Goal: Navigation & Orientation: Find specific page/section

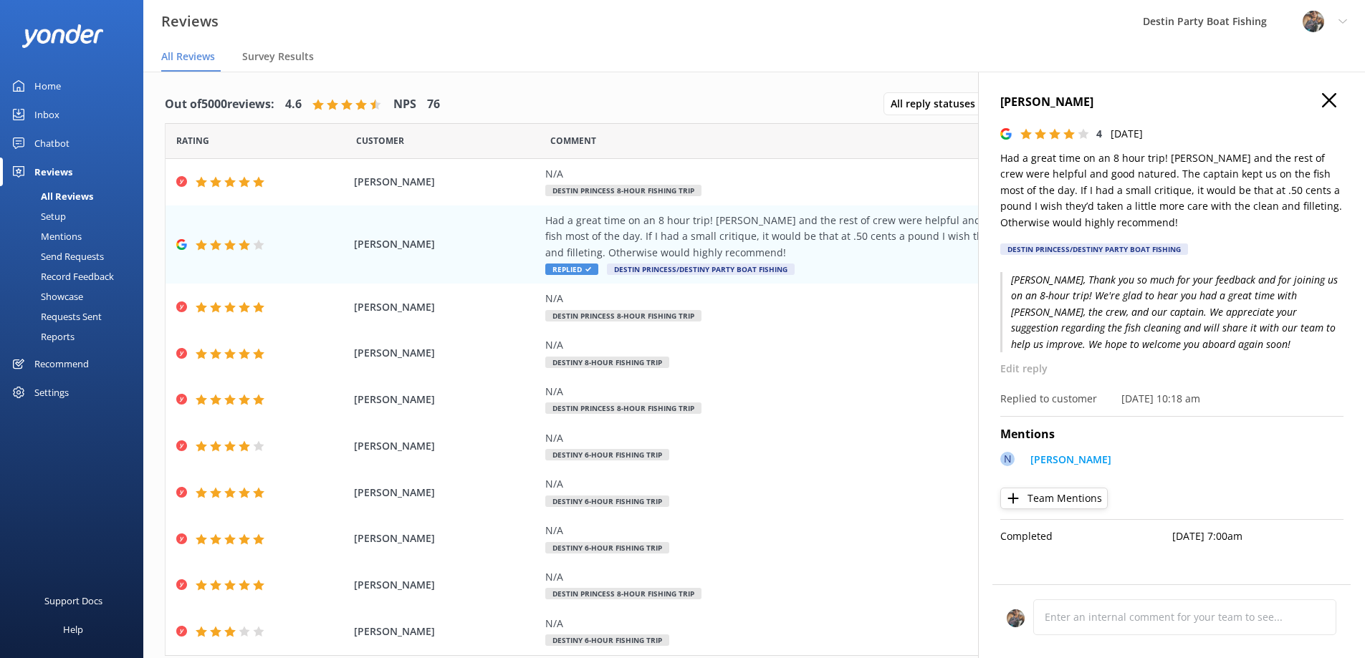
click at [56, 120] on div "Inbox" at bounding box center [46, 114] width 25 height 29
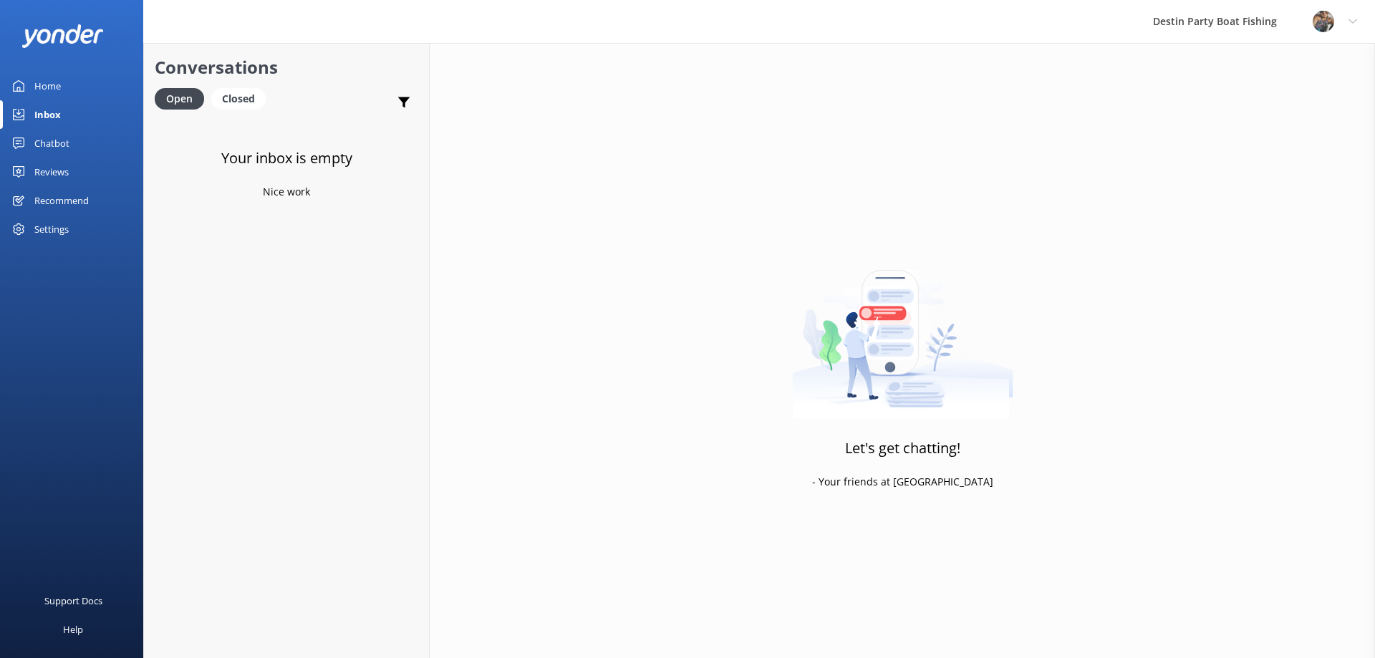
click at [49, 80] on div "Home" at bounding box center [47, 86] width 27 height 29
